Goal: Transaction & Acquisition: Purchase product/service

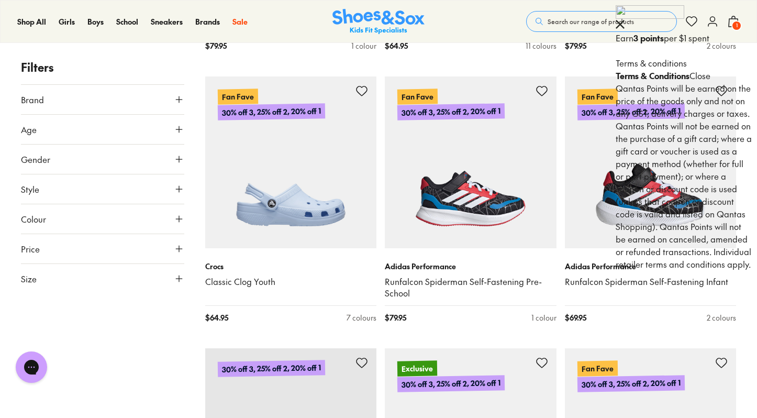
scroll to position [2019, 0]
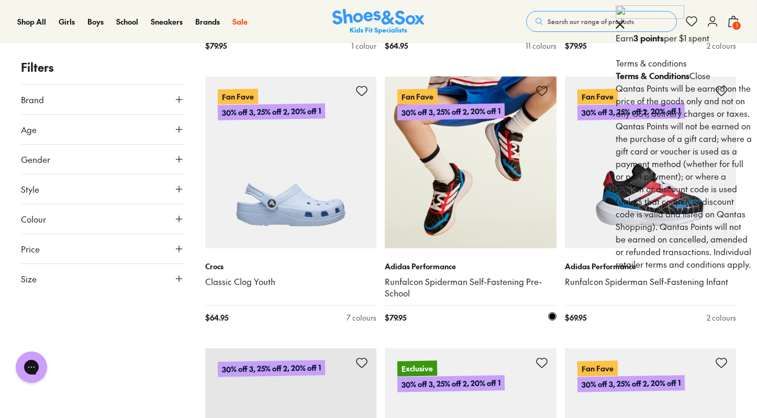
click at [477, 198] on img at bounding box center [471, 162] width 172 height 172
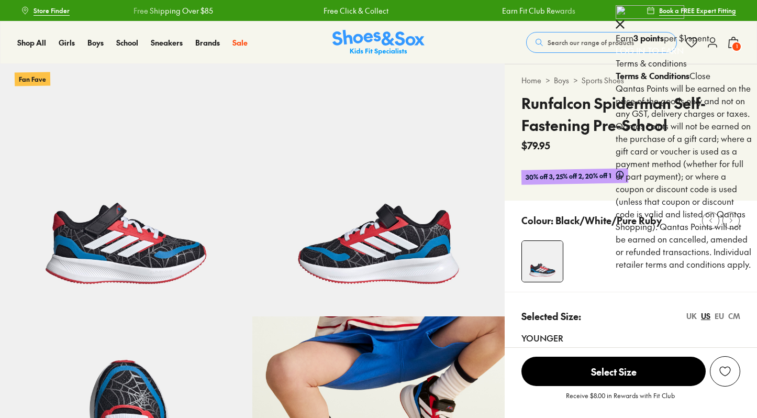
select select "*"
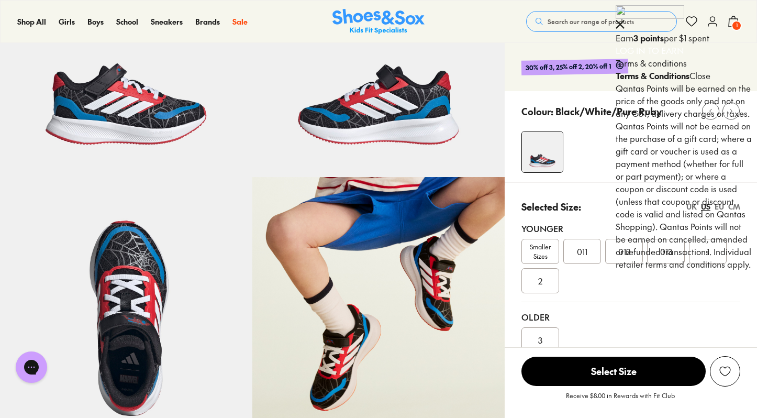
scroll to position [138, 0]
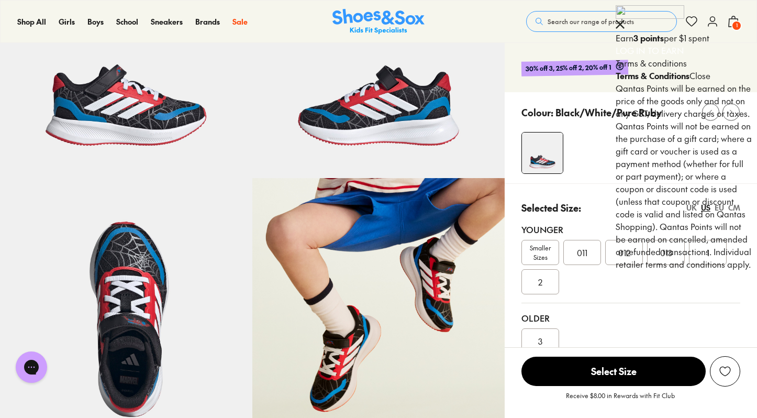
click at [694, 206] on div "UK" at bounding box center [691, 207] width 10 height 11
click at [718, 208] on div "EU" at bounding box center [718, 207] width 9 height 11
click at [669, 260] on div "31" at bounding box center [666, 252] width 38 height 25
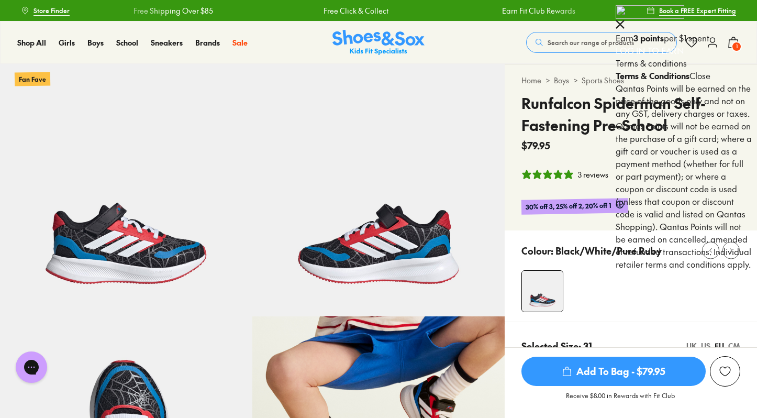
click at [177, 241] on img at bounding box center [126, 190] width 252 height 252
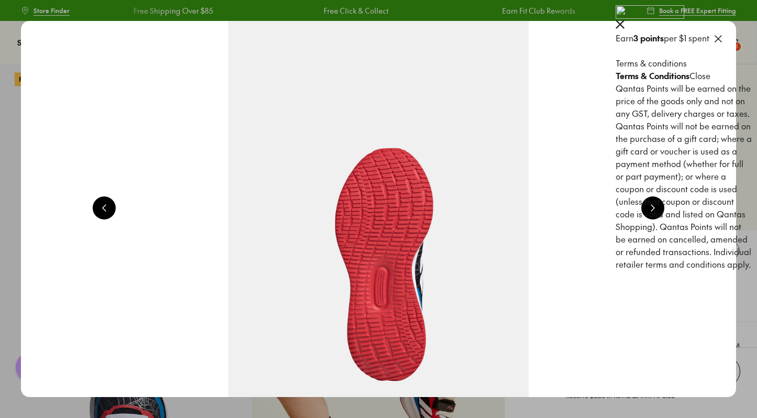
scroll to position [0, 719]
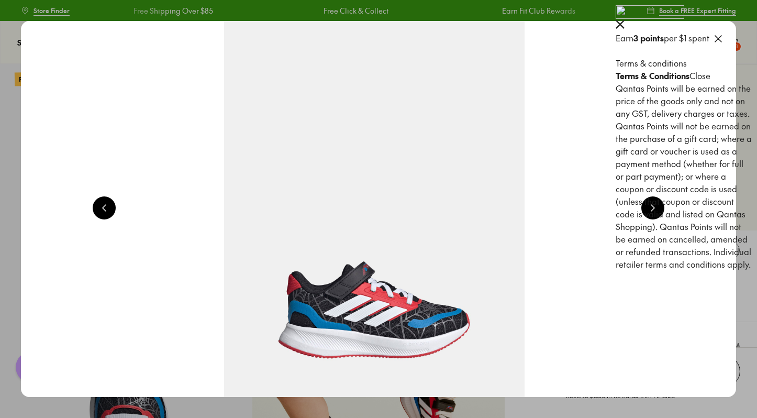
click at [658, 207] on button at bounding box center [652, 207] width 23 height 23
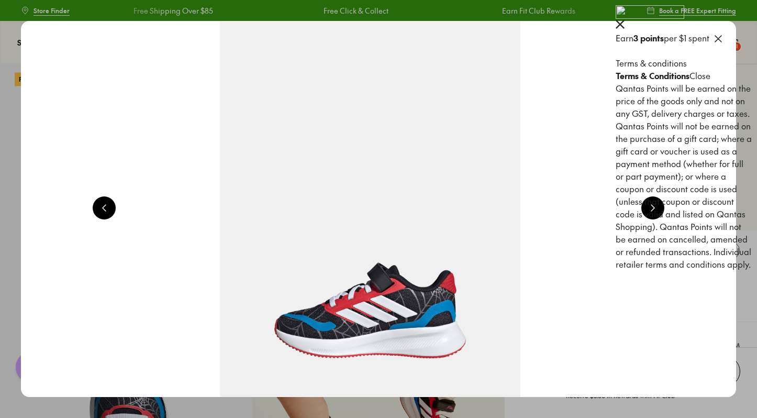
click at [658, 207] on button at bounding box center [652, 207] width 23 height 23
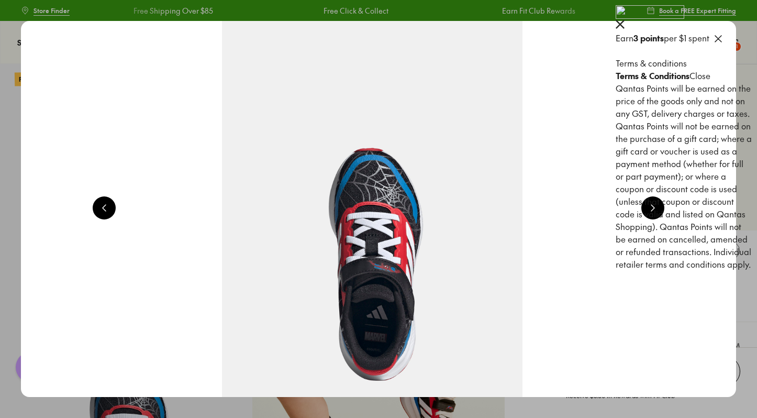
scroll to position [0, 2157]
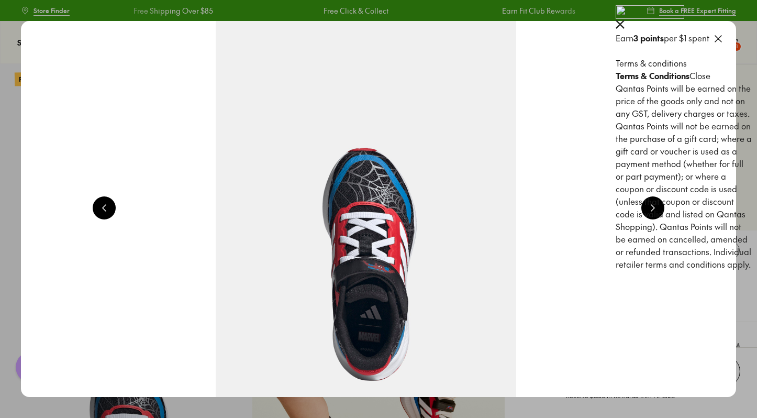
click at [658, 207] on button at bounding box center [652, 207] width 23 height 23
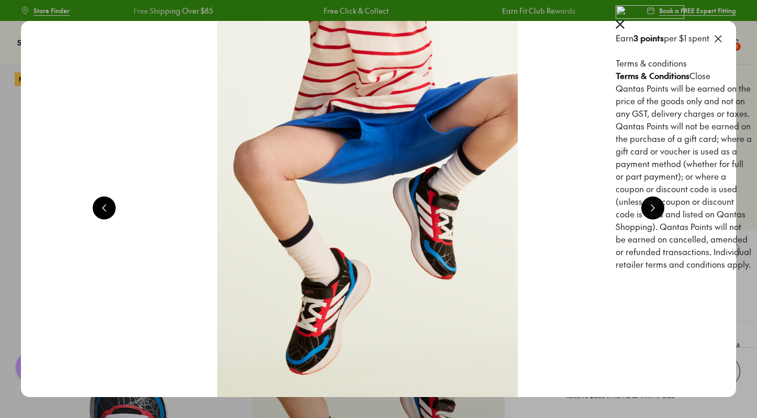
scroll to position [0, 2876]
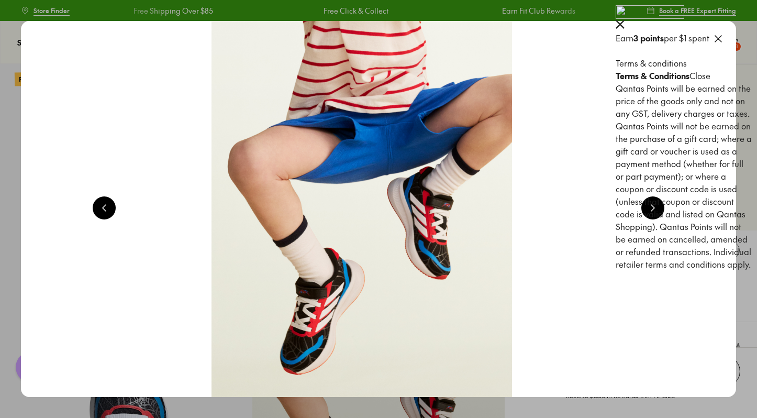
click at [658, 207] on button at bounding box center [652, 207] width 23 height 23
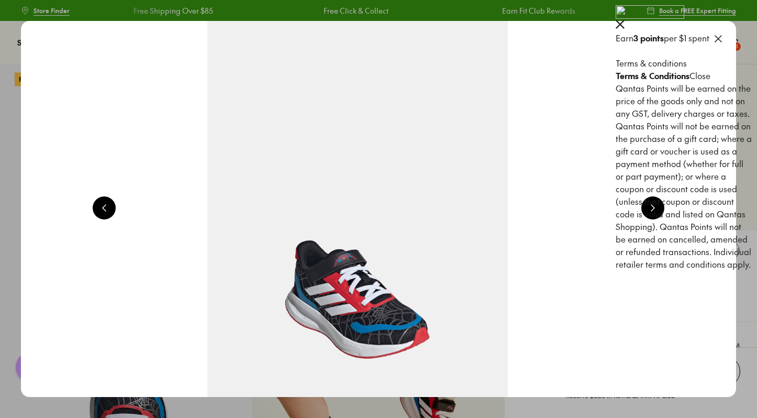
click at [624, 20] on icon at bounding box center [619, 24] width 9 height 9
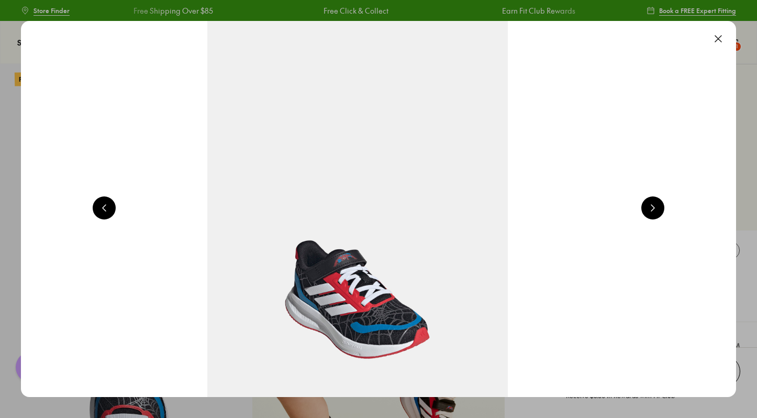
click at [749, 66] on div at bounding box center [378, 209] width 757 height 418
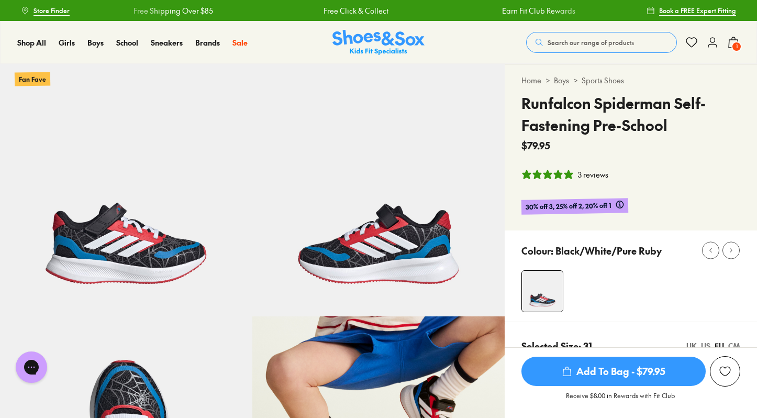
scroll to position [0, 0]
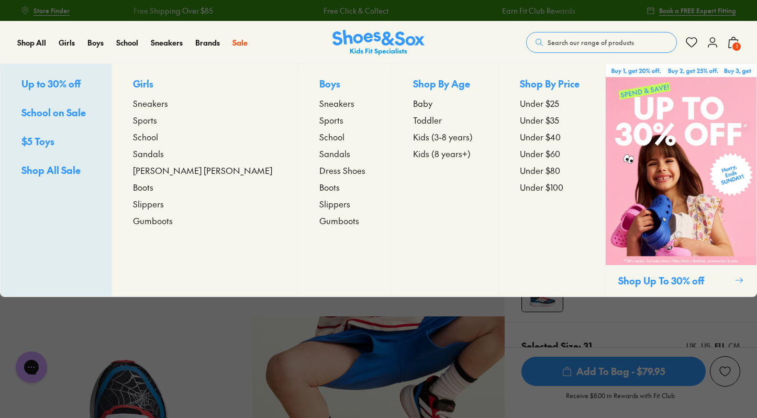
click at [319, 87] on p "Boys" at bounding box center [344, 84] width 51 height 16
click at [319, 107] on span "Sneakers" at bounding box center [336, 103] width 35 height 13
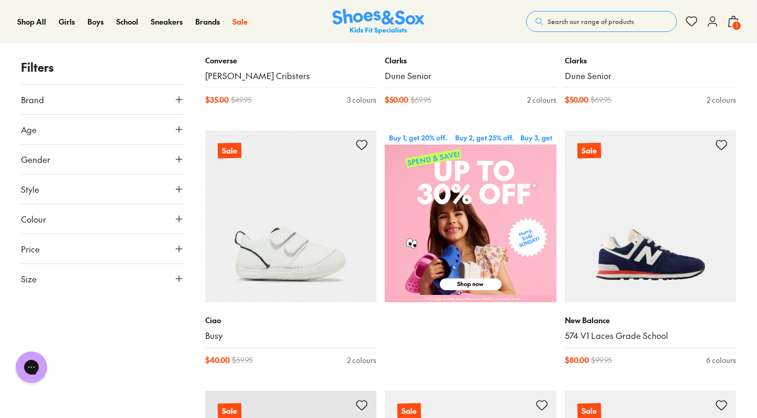
scroll to position [324, 0]
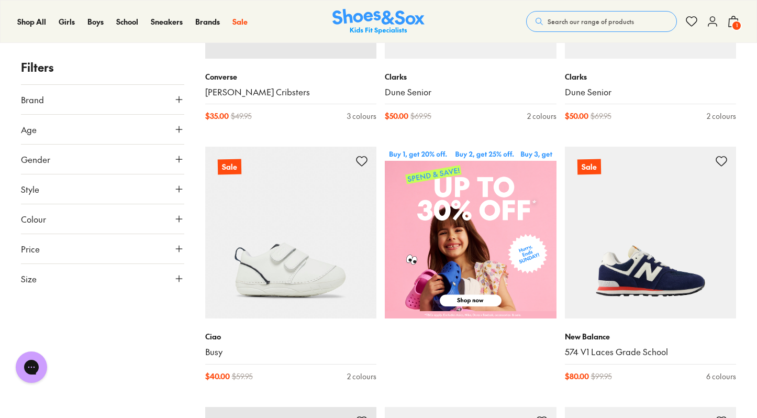
click at [180, 102] on icon at bounding box center [179, 99] width 10 height 10
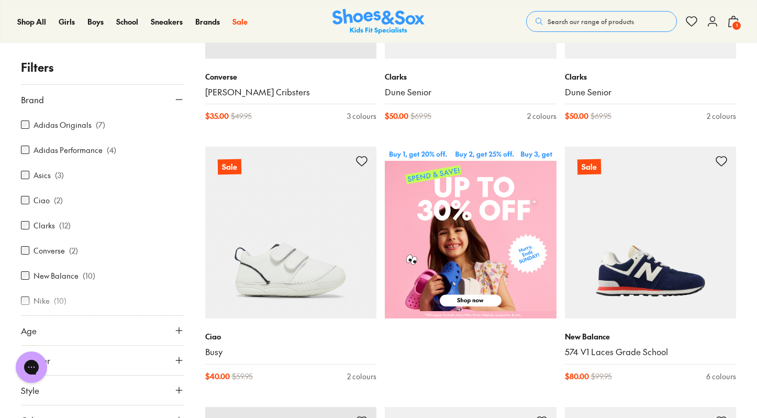
click at [175, 98] on icon at bounding box center [179, 99] width 10 height 10
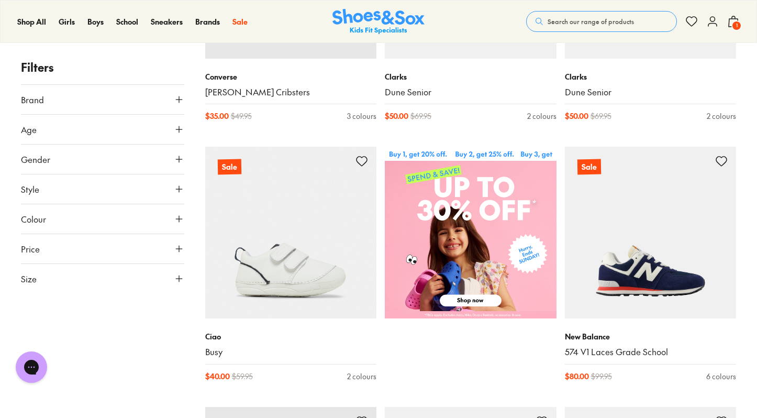
click at [176, 127] on icon at bounding box center [179, 129] width 10 height 10
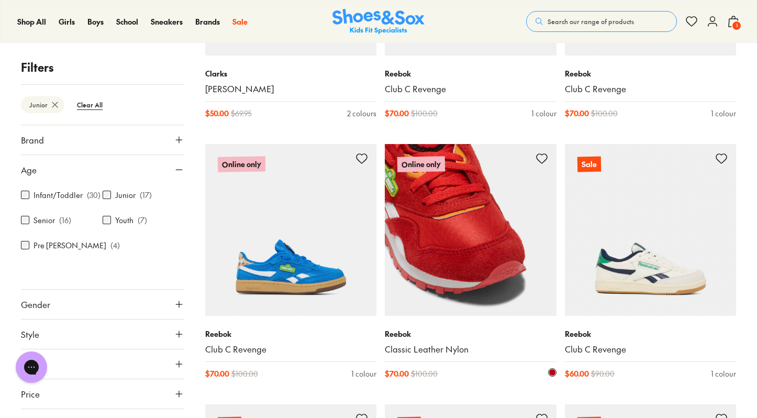
scroll to position [831, 0]
